Goal: Task Accomplishment & Management: Manage account settings

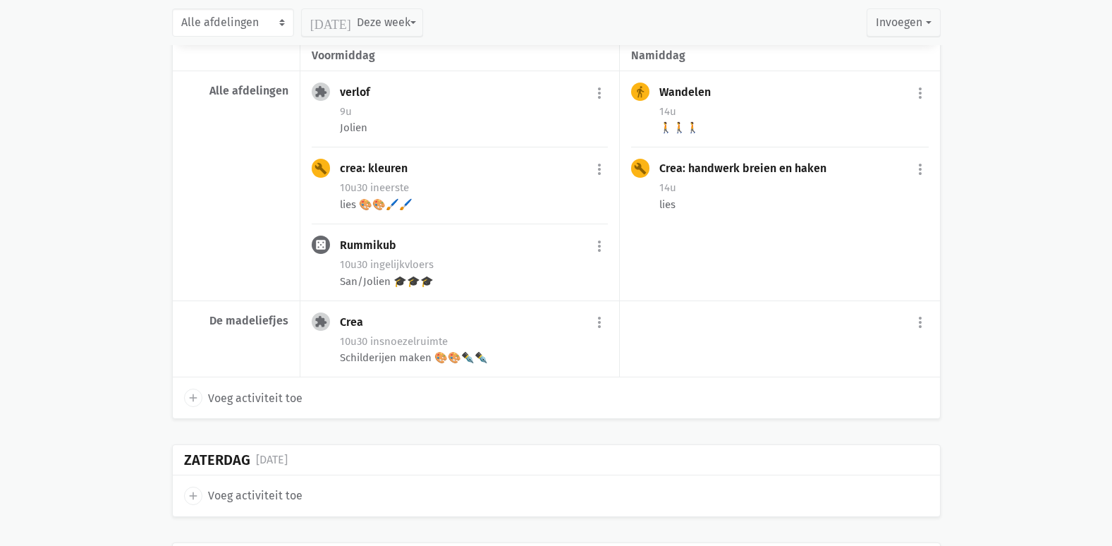
scroll to position [493, 0]
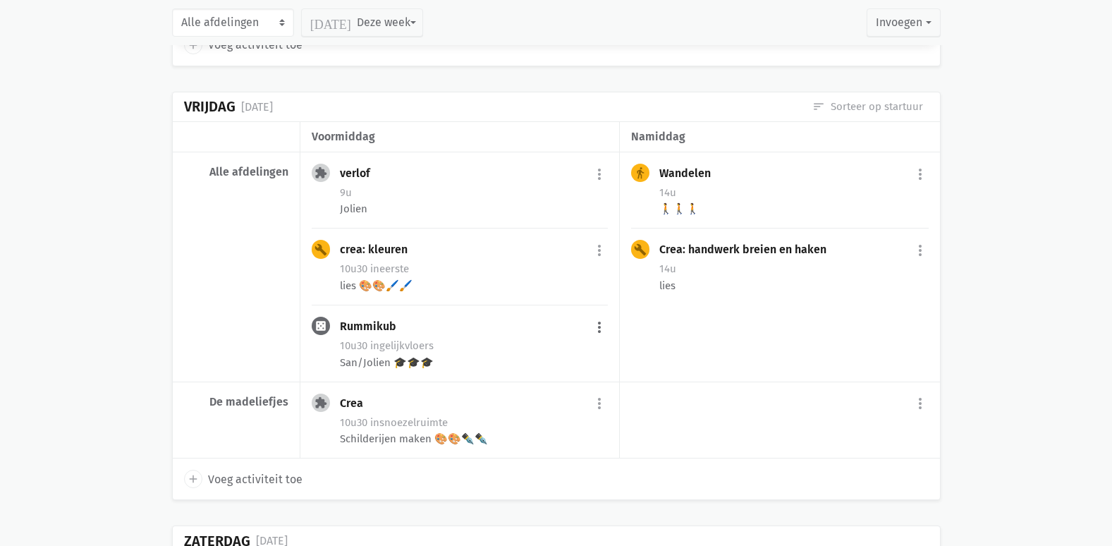
click at [595, 323] on button "more_vert" at bounding box center [599, 327] width 17 height 27
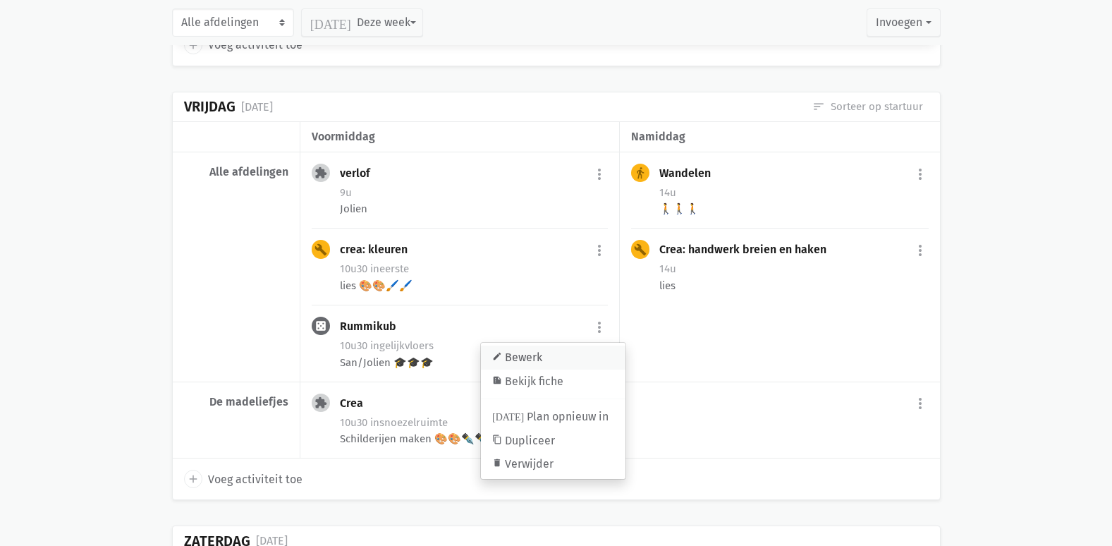
click at [550, 350] on link "edit Bewerk" at bounding box center [553, 357] width 145 height 24
select select "10:30"
select select "11:30"
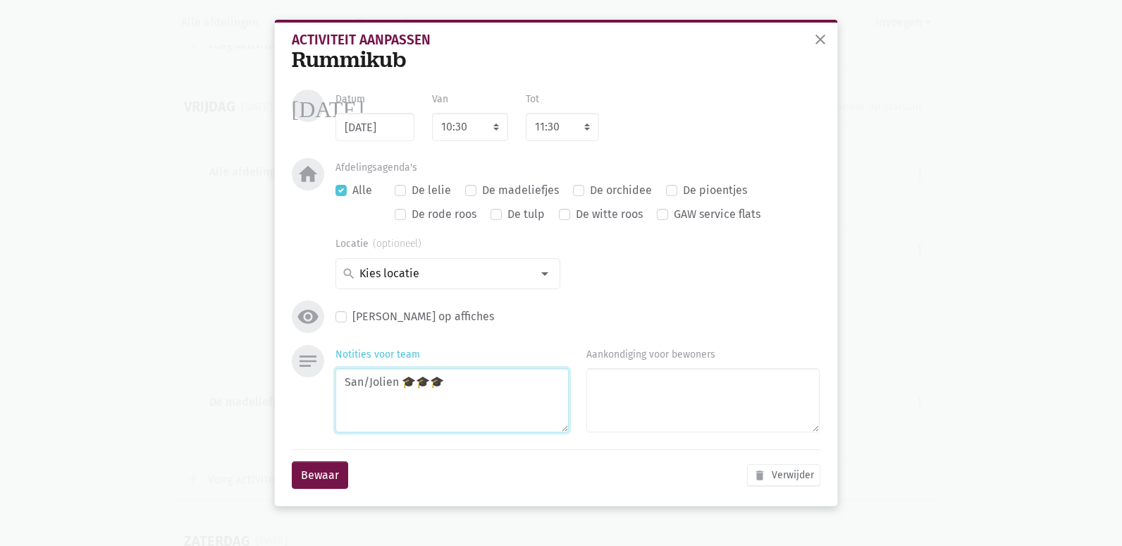
drag, startPoint x: 445, startPoint y: 388, endPoint x: 429, endPoint y: 387, distance: 16.2
click at [429, 387] on textarea "San/Jolien 🎓🎓🎓" at bounding box center [452, 400] width 233 height 64
click at [456, 387] on textarea "San/Jolien 🎓🎓🎓" at bounding box center [452, 400] width 233 height 64
drag, startPoint x: 400, startPoint y: 384, endPoint x: 365, endPoint y: 386, distance: 34.6
click at [365, 386] on textarea "San/Jolien 🎓🎓🎓" at bounding box center [452, 400] width 233 height 64
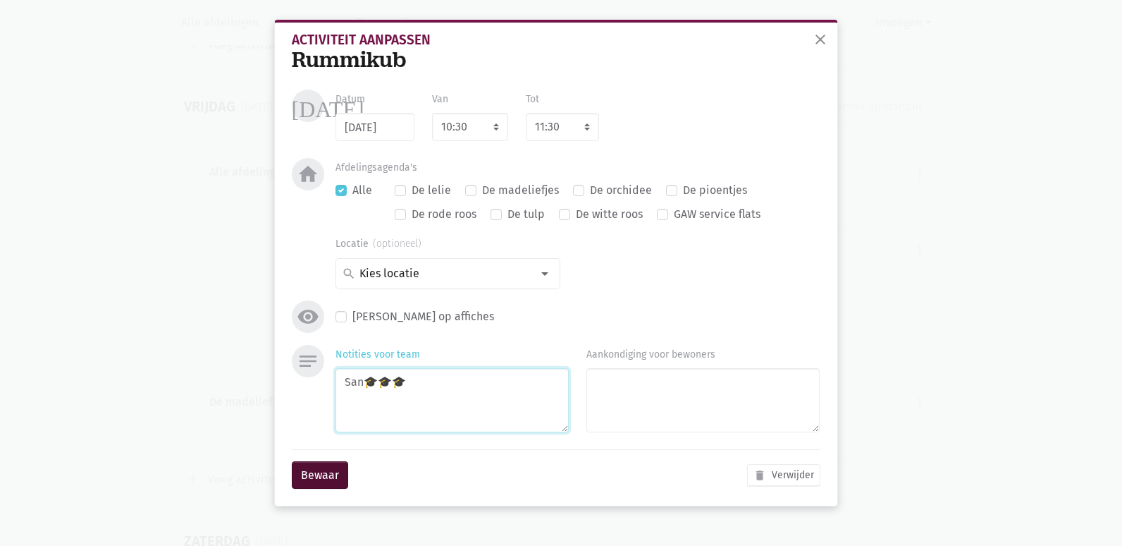
type textarea "San🎓🎓🎓"
click at [346, 483] on button "Bewaar" at bounding box center [320, 475] width 56 height 28
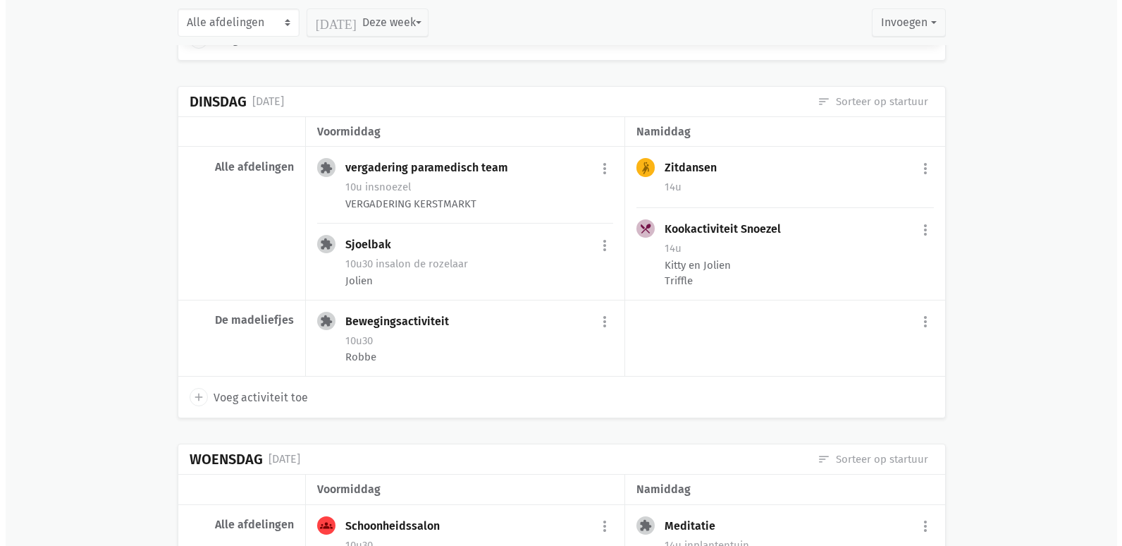
scroll to position [1480, 0]
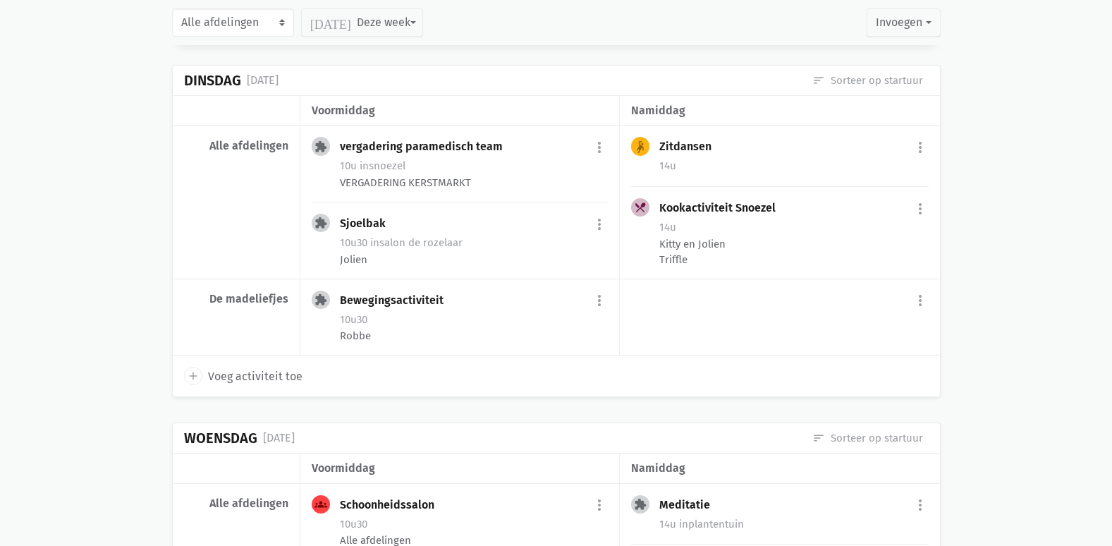
click at [283, 371] on span "Voeg activiteit toe" at bounding box center [255, 376] width 94 height 18
select select "14:00"
select select "15:00"
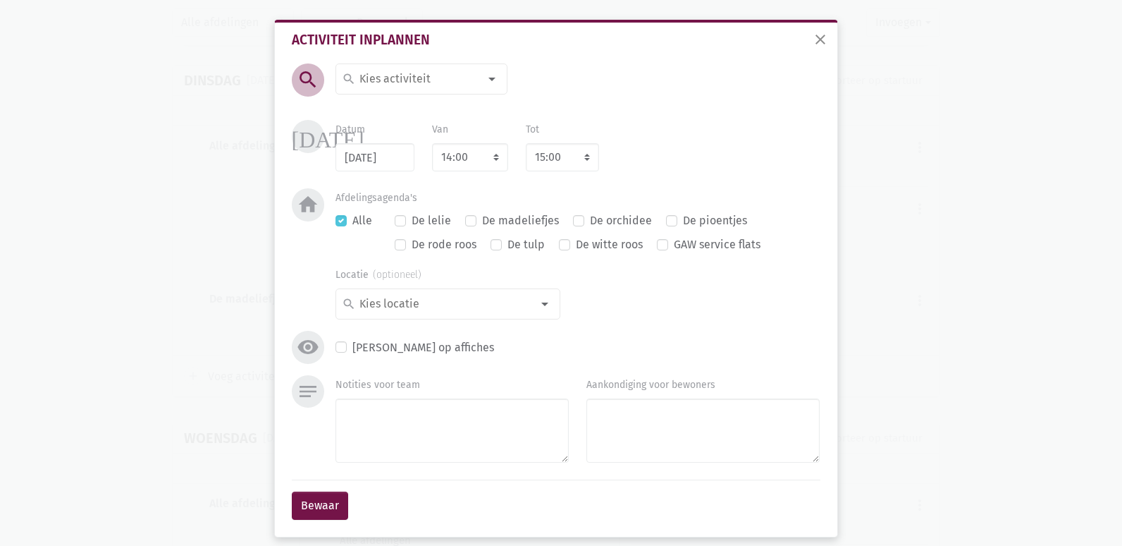
click at [478, 79] on div at bounding box center [492, 79] width 28 height 28
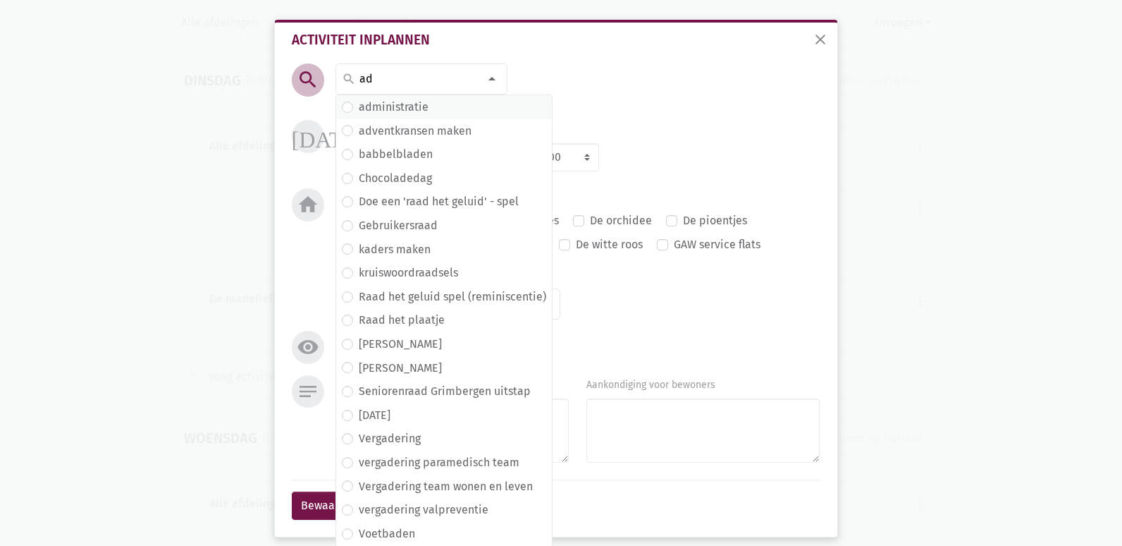
type input "ad"
click at [417, 115] on label "administratie" at bounding box center [394, 107] width 70 height 18
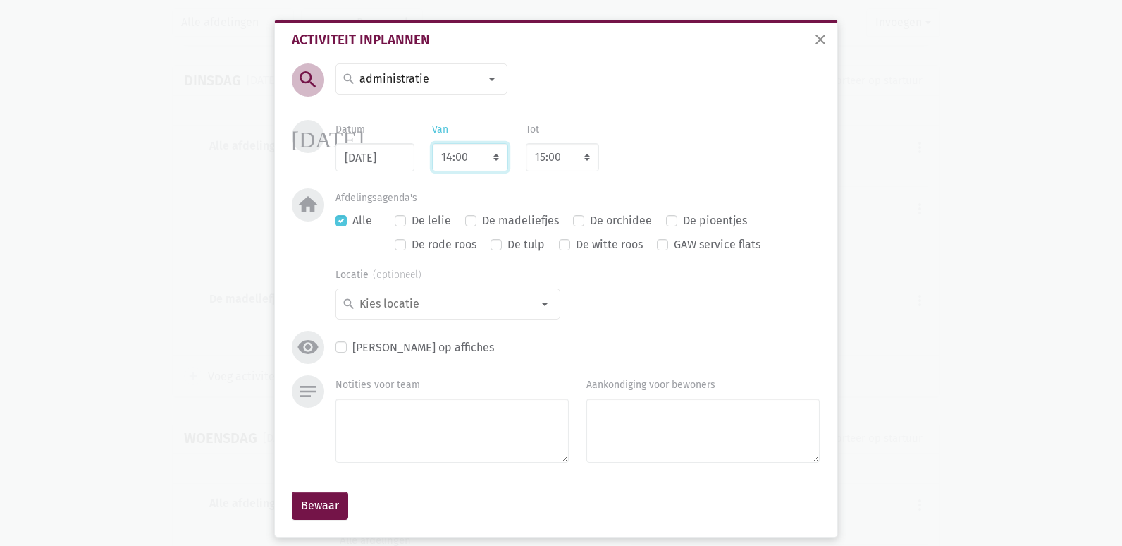
click at [475, 156] on select "7:00 7:15 7:30 7:45 8:00 8:15 8:30 8:45 9:00 9:15 9:30 9:45 10:00 10:15 10:30 1…" at bounding box center [470, 157] width 76 height 28
select select "9:00"
click at [432, 143] on select "7:00 7:15 7:30 7:45 8:00 8:15 8:30 8:45 9:00 9:15 9:30 9:45 10:00 10:15 10:30 1…" at bounding box center [470, 157] width 76 height 28
select select "10:00"
click at [362, 434] on textarea "Notities voor team" at bounding box center [452, 430] width 233 height 64
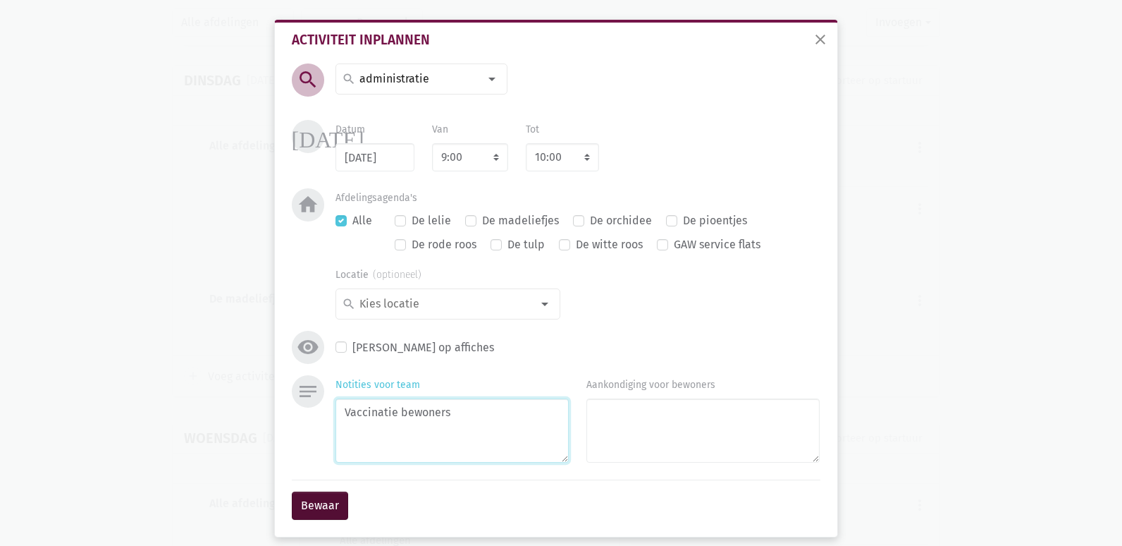
type textarea "Vaccinatie bewoners"
click at [325, 510] on button "Bewaar" at bounding box center [320, 505] width 56 height 28
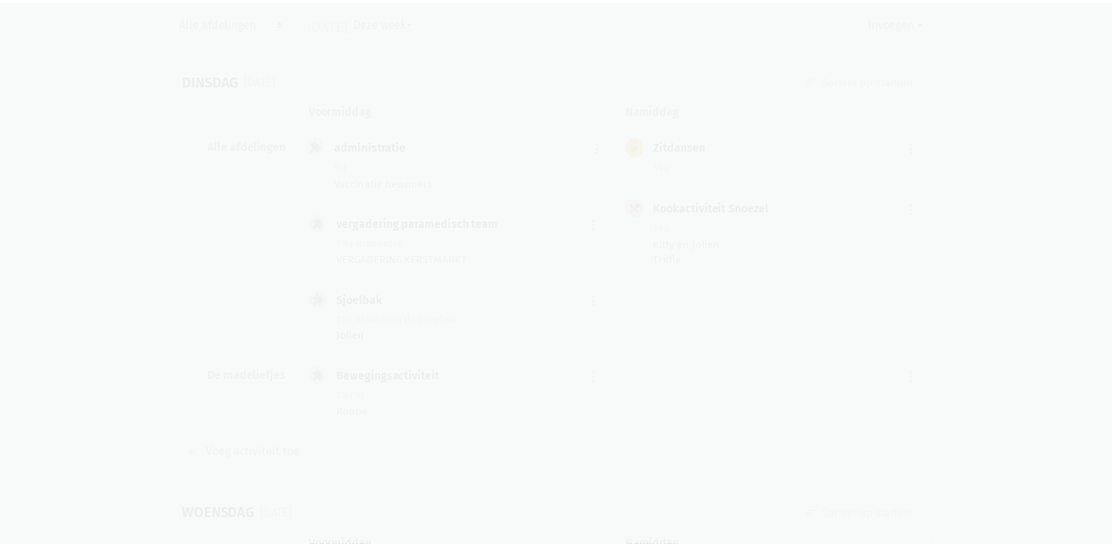
scroll to position [1443, 0]
